Goal: Task Accomplishment & Management: Use online tool/utility

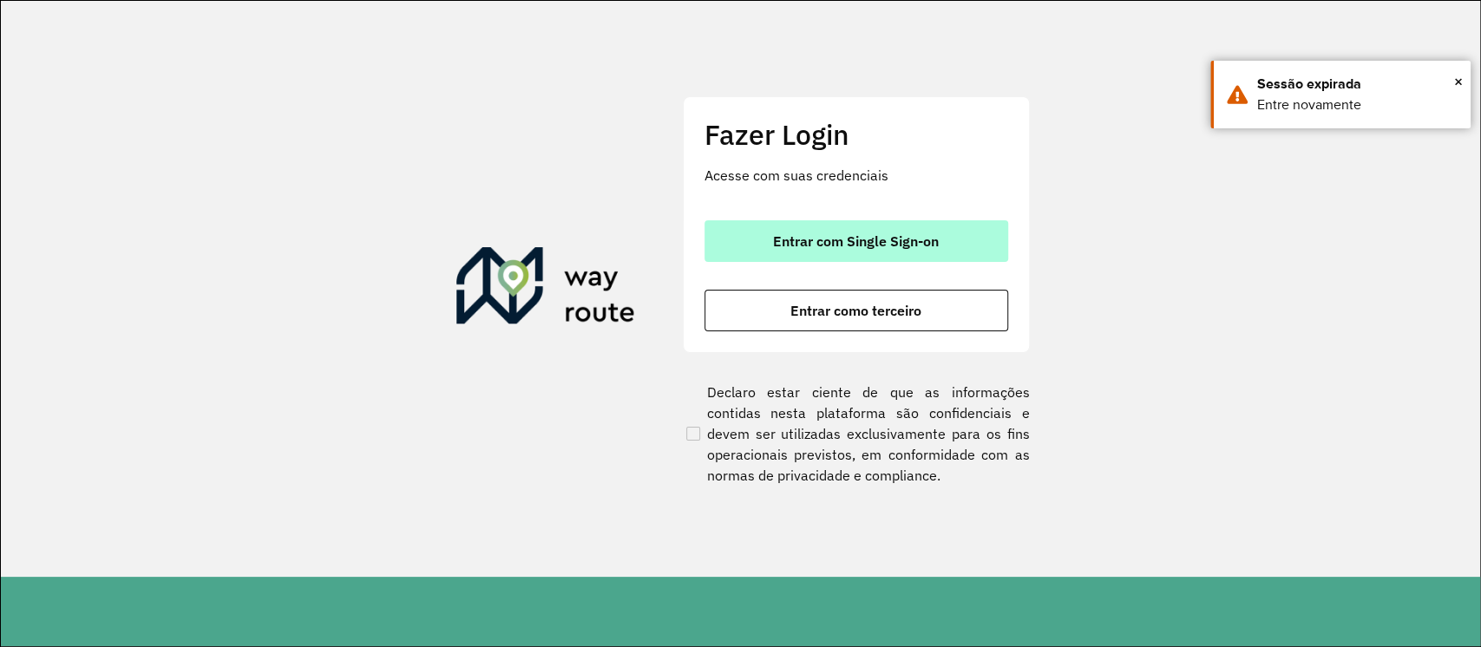
click at [915, 250] on button "Entrar com Single Sign-on" at bounding box center [856, 241] width 304 height 42
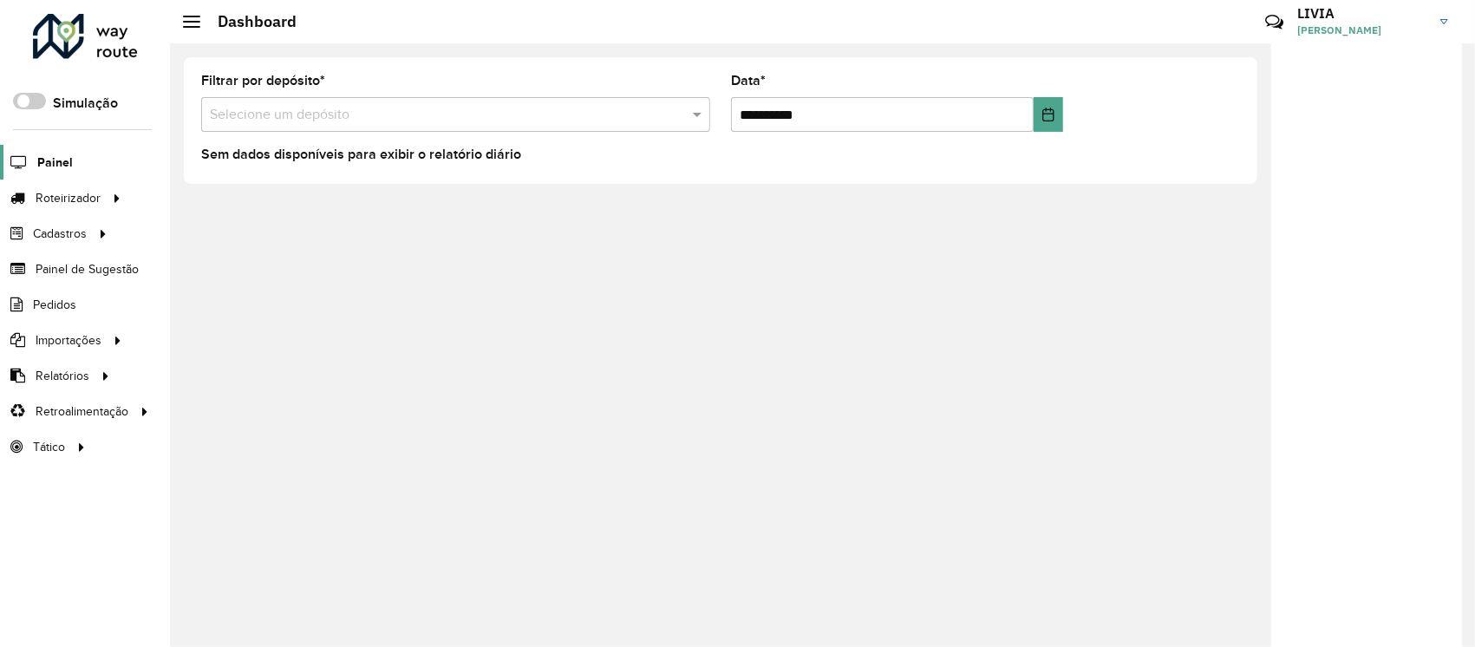
click at [49, 165] on span "Painel" at bounding box center [55, 163] width 36 height 18
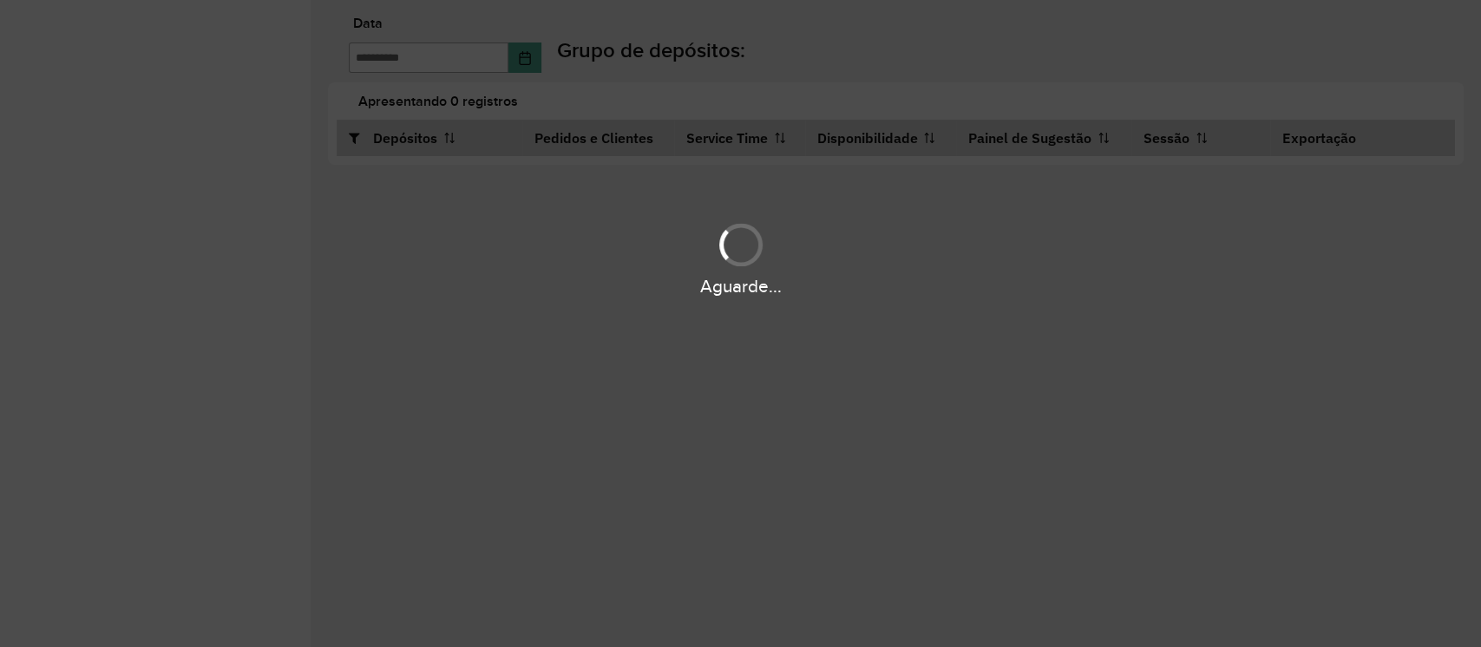
type input "**********"
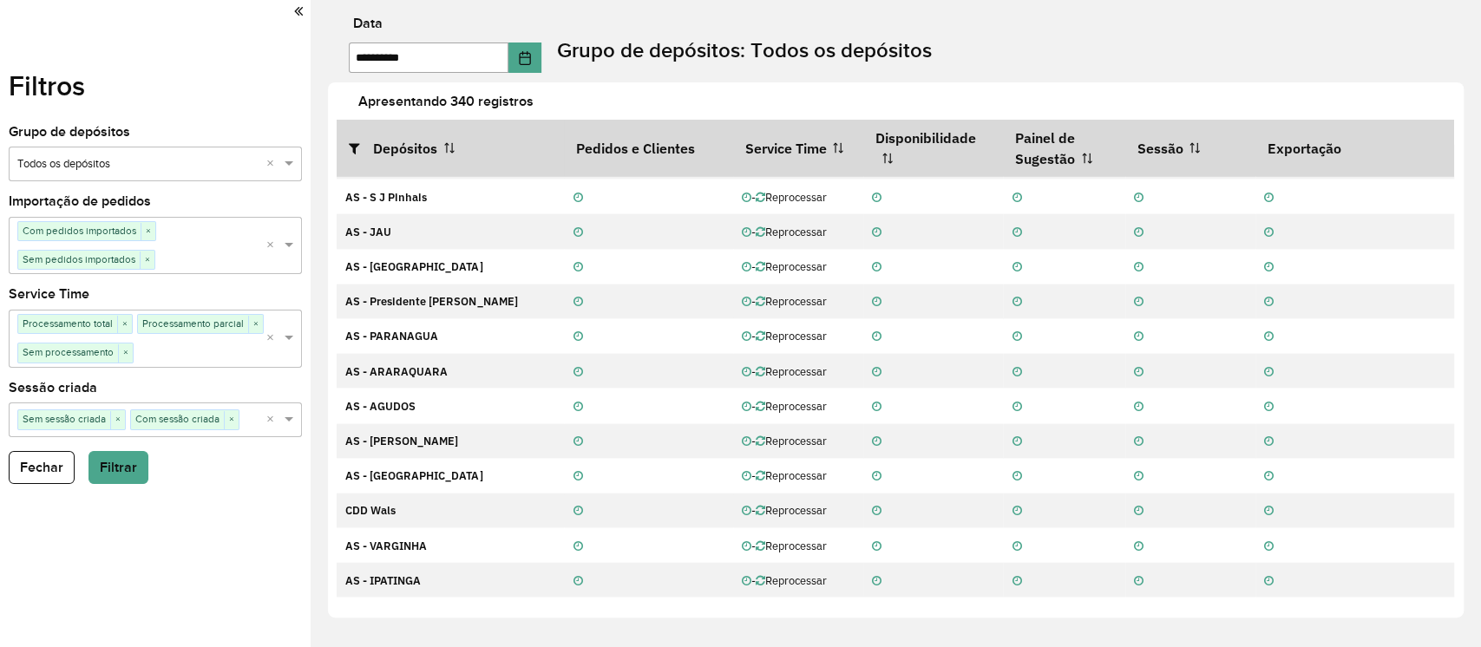
scroll to position [5329, 0]
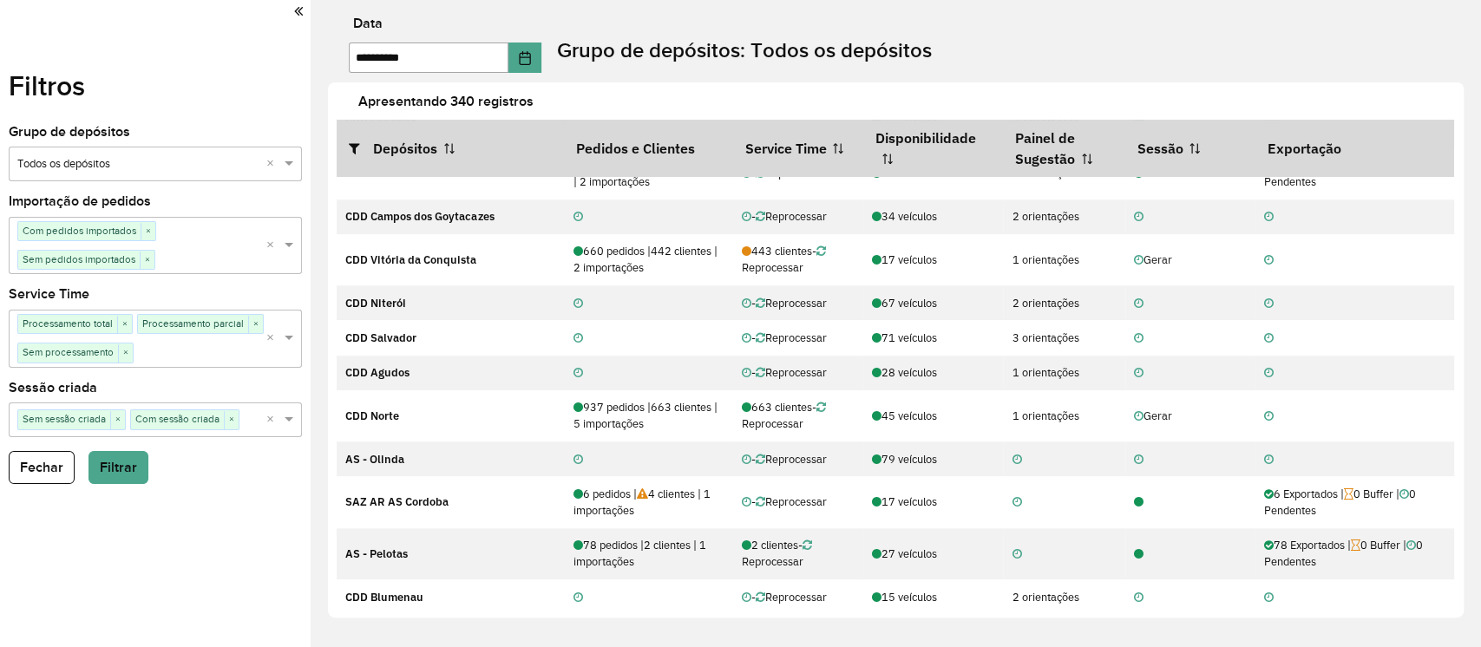
click at [985, 96] on label "Apresentando 340 registros" at bounding box center [916, 101] width 1139 height 21
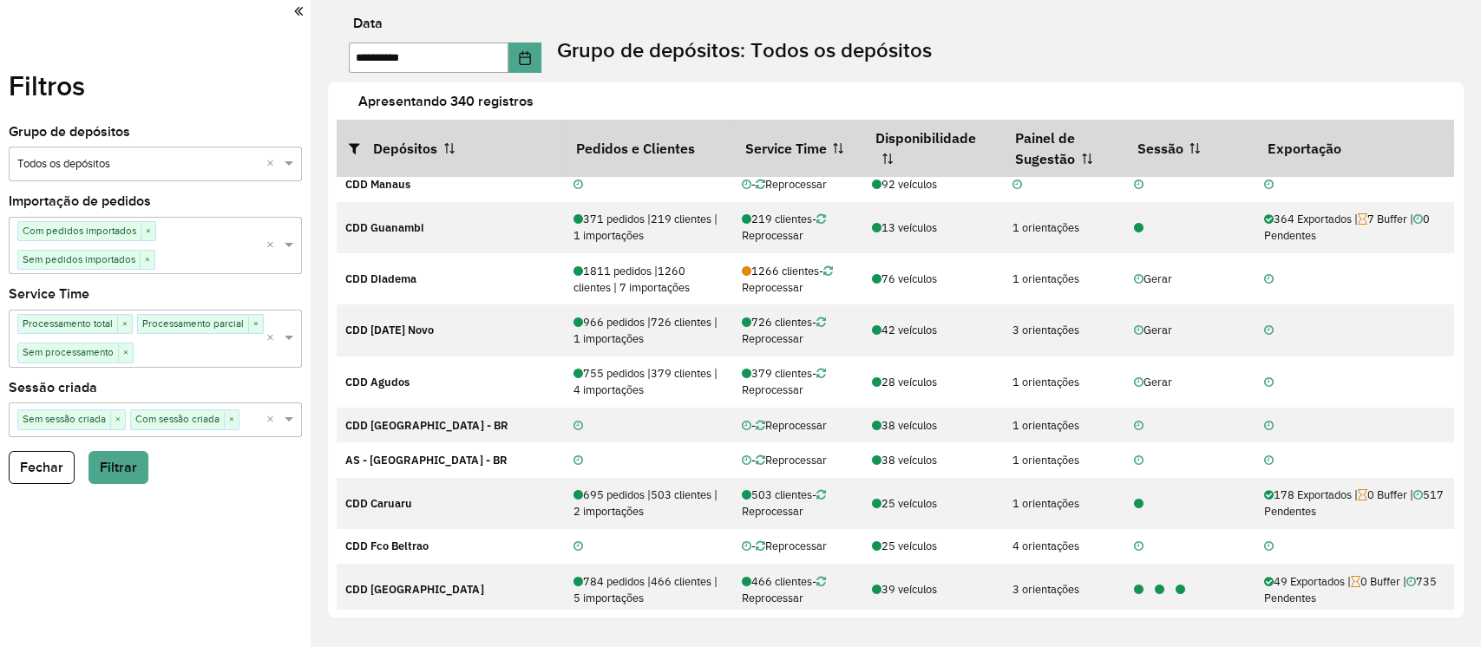
scroll to position [0, 0]
